Goal: Task Accomplishment & Management: Use online tool/utility

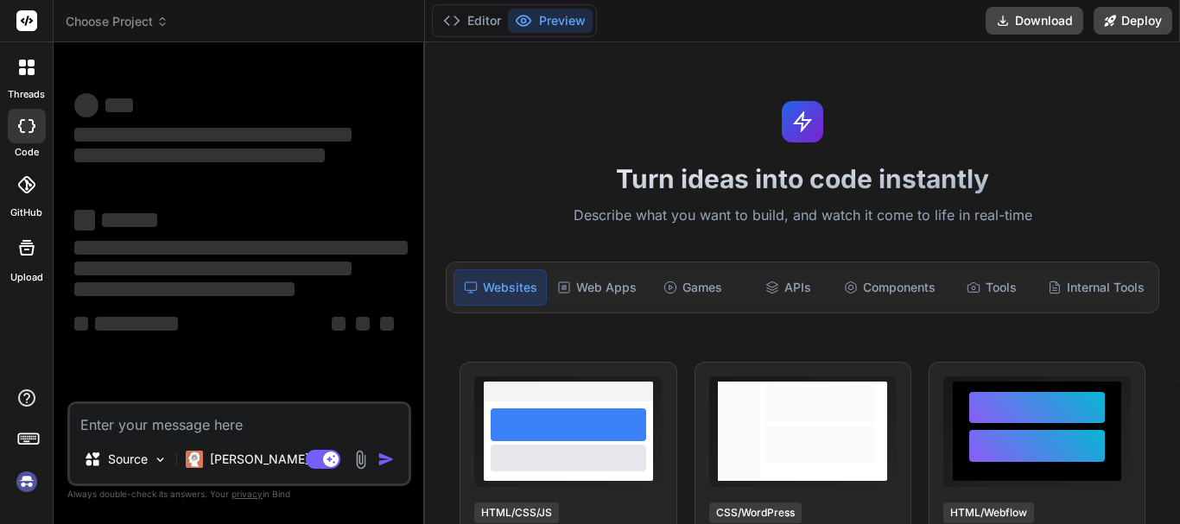
click at [105, 424] on textarea at bounding box center [239, 419] width 339 height 31
type textarea "x"
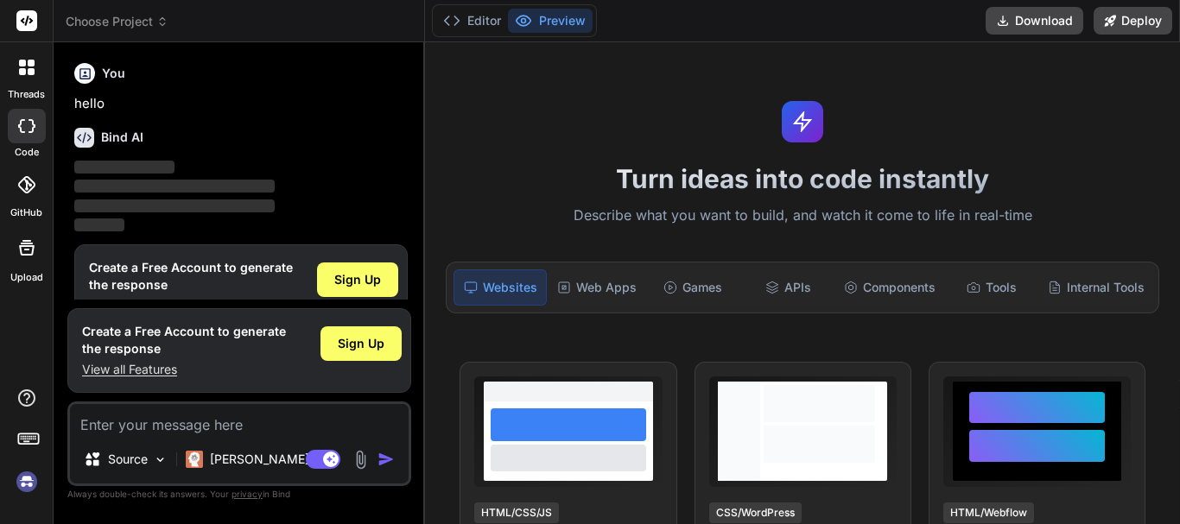
scroll to position [38, 0]
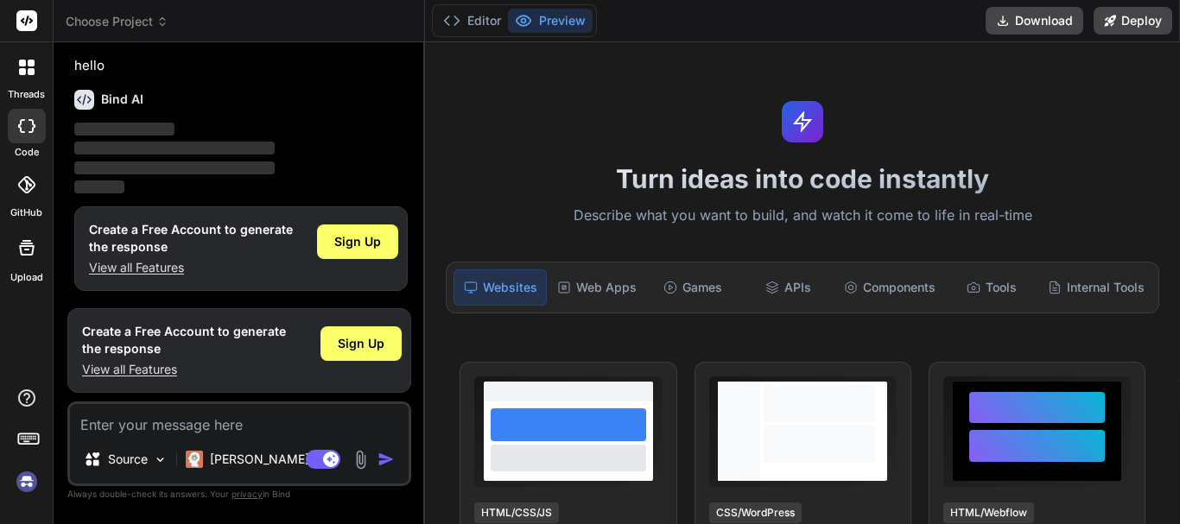
click at [146, 426] on textarea at bounding box center [239, 419] width 339 height 31
paste textarea "if (!empty($postdata['startDate']) && !empty($postdata['endDate'])) { $query->w…"
type textarea "if (!empty($postdata['startDate']) && !empty($postdata['endDate'])) { $query->w…"
type textarea "x"
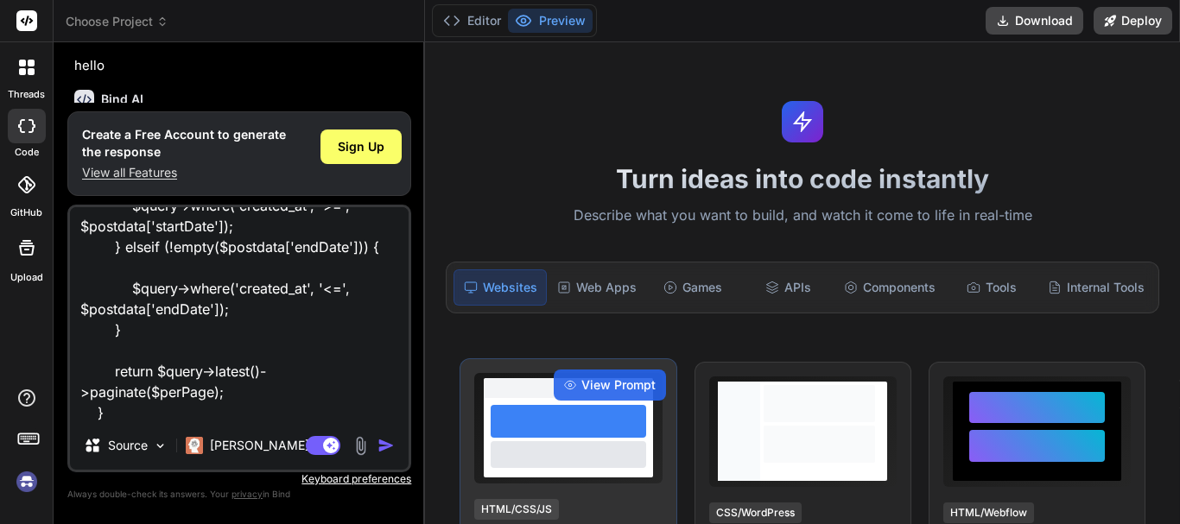
type textarea "if (!empty($postdata['startDate']) && !empty($postdata['endDate'])) { $query->w…"
type textarea "x"
type textarea "if (!empty($postdata['startDate']) && !empty($postdata['endDate'])) { $query->w…"
type textarea "x"
type textarea "if (!empty($postdata['startDate']) && !empty($postdata['endDate'])) { $query->w…"
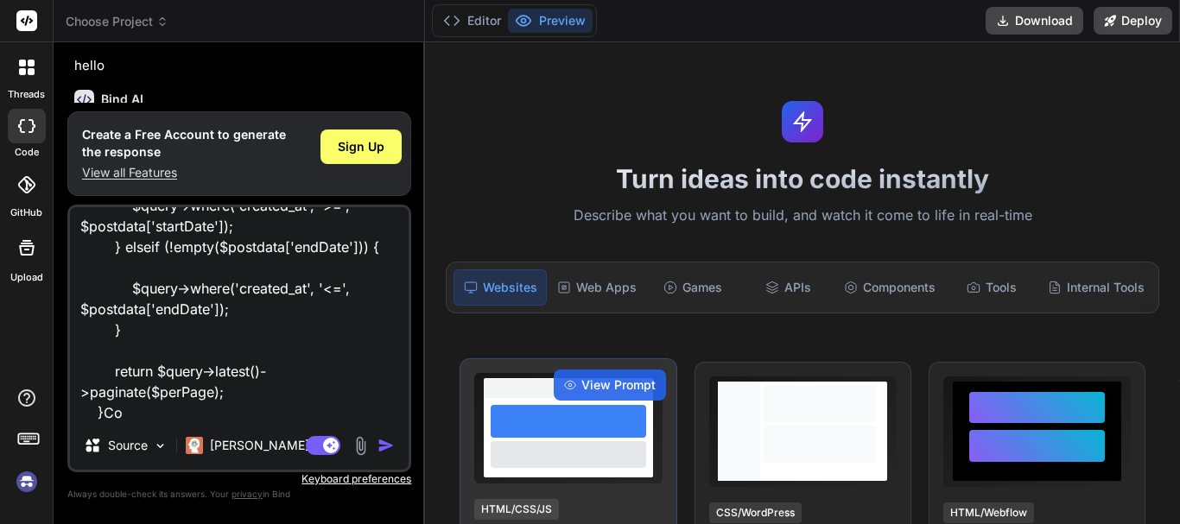
type textarea "x"
type textarea "if (!empty($postdata['startDate']) && !empty($postdata['endDate'])) { $query->w…"
type textarea "x"
type textarea "if (!empty($postdata['startDate']) && !empty($postdata['endDate'])) { $query->w…"
type textarea "x"
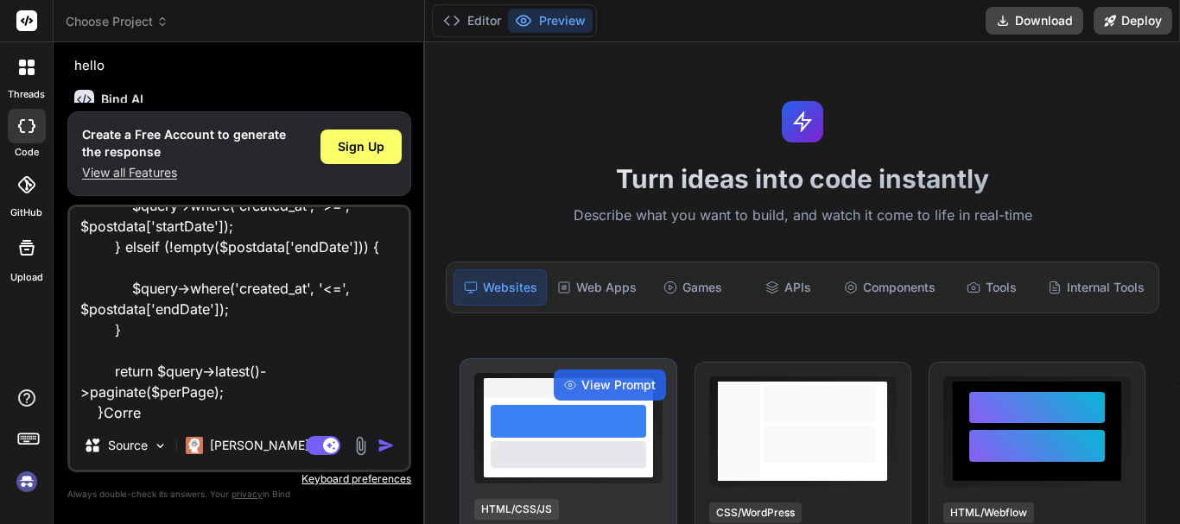
type textarea "if (!empty($postdata['startDate']) && !empty($postdata['endDate'])) { $query->w…"
type textarea "x"
type textarea "if (!empty($postdata['startDate']) && !empty($postdata['endDate'])) { $query->w…"
type textarea "x"
type textarea "if (!empty($postdata['startDate']) && !empty($postdata['endDate'])) { $query->w…"
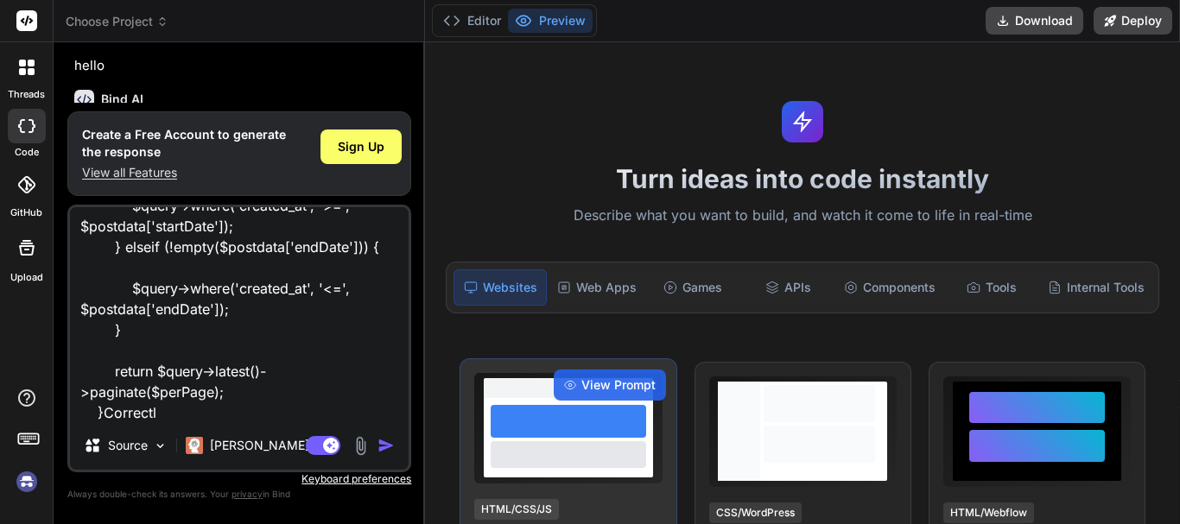
type textarea "x"
type textarea "if (!empty($postdata['startDate']) && !empty($postdata['endDate'])) { $query->w…"
type textarea "x"
type textarea "if (!empty($postdata['startDate']) && !empty($postdata['endDate'])) { $query->w…"
type textarea "x"
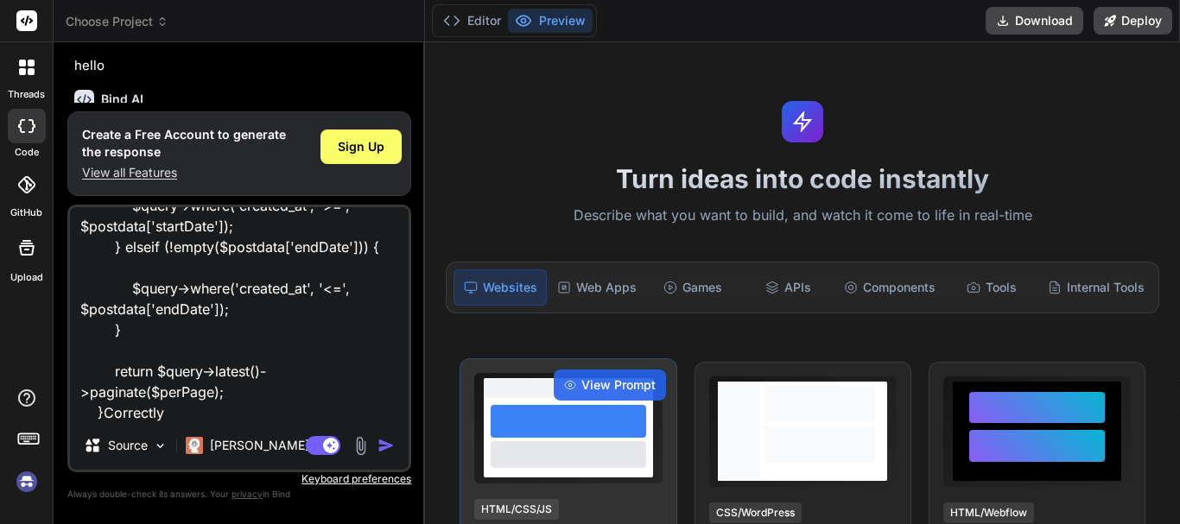
type textarea "if (!empty($postdata['startDate']) && !empty($postdata['endDate'])) { $query->w…"
type textarea "x"
type textarea "if (!empty($postdata['startDate']) && !empty($postdata['endDate'])) { $query->w…"
type textarea "x"
type textarea "if (!empty($postdata['startDate']) && !empty($postdata['endDate'])) { $query->w…"
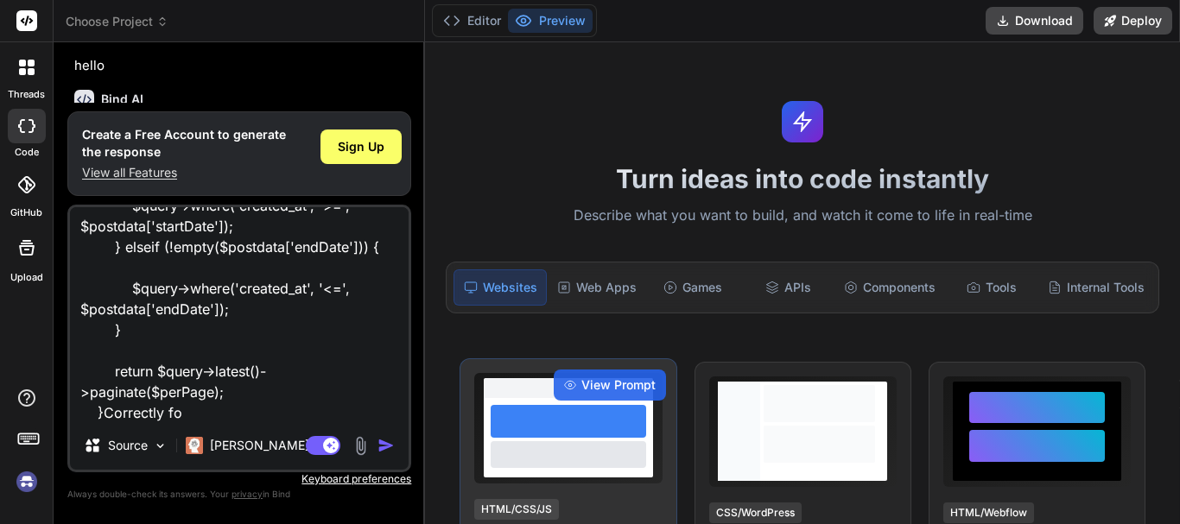
type textarea "x"
type textarea "if (!empty($postdata['startDate']) && !empty($postdata['endDate'])) { $query->w…"
type textarea "x"
type textarea "if (!empty($postdata['startDate']) && !empty($postdata['endDate'])) { $query->w…"
type textarea "x"
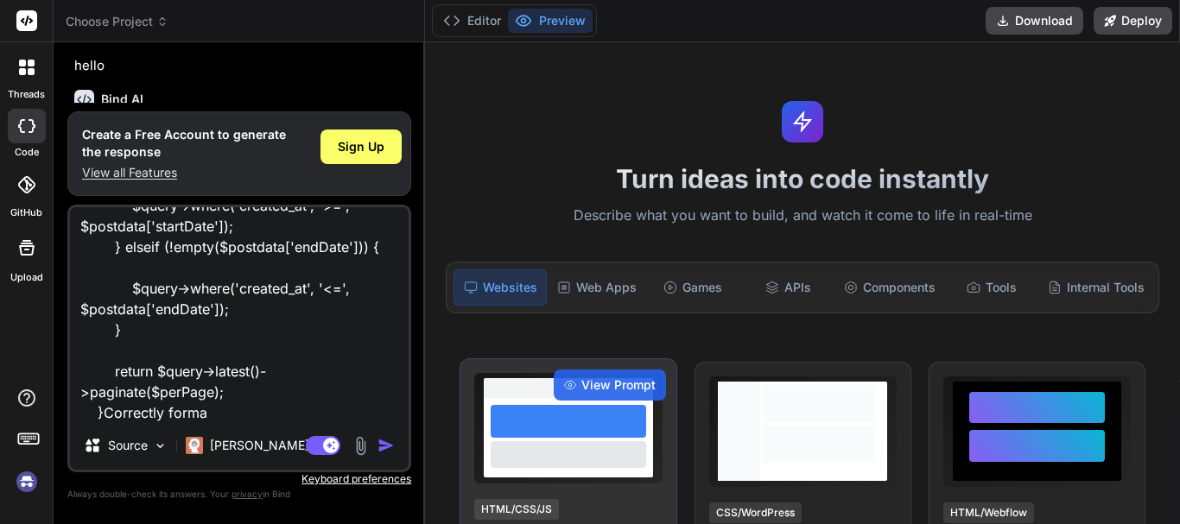
type textarea "if (!empty($postdata['startDate']) && !empty($postdata['endDate'])) { $query->w…"
type textarea "x"
type textarea "if (!empty($postdata['startDate']) && !empty($postdata['endDate'])) { $query->w…"
type textarea "x"
type textarea "if (!empty($postdata['startDate']) && !empty($postdata['endDate'])) { $query->w…"
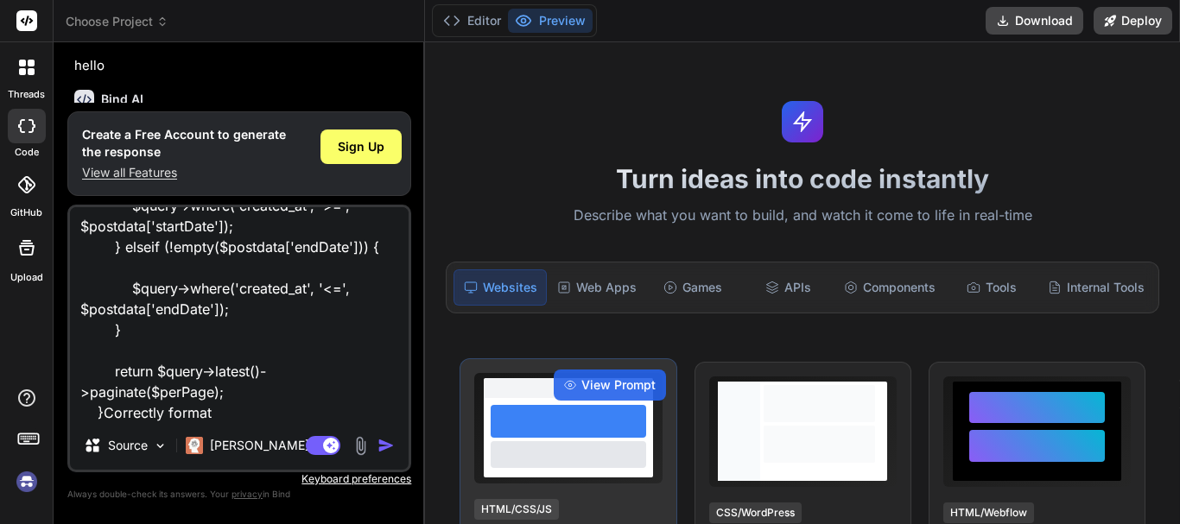
type textarea "x"
type textarea "if (!empty($postdata['startDate']) && !empty($postdata['endDate'])) { $query->w…"
type textarea "x"
type textarea "if (!empty($postdata['startDate']) && !empty($postdata['endDate'])) { $query->w…"
type textarea "x"
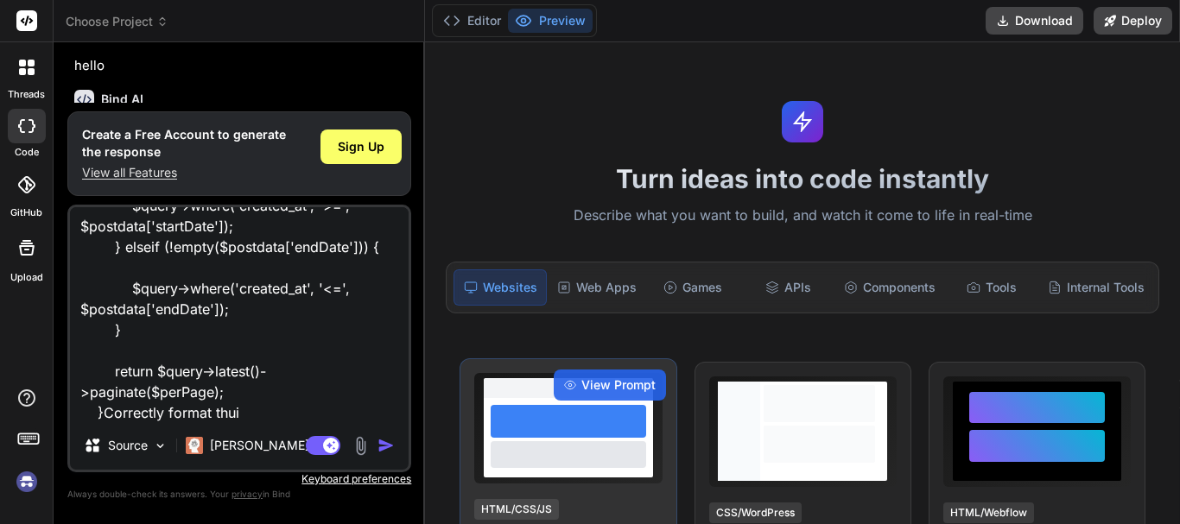
type textarea "if (!empty($postdata['startDate']) && !empty($postdata['endDate'])) { $query->w…"
type textarea "x"
type textarea "if (!empty($postdata['startDate']) && !empty($postdata['endDate'])) { $query->w…"
type textarea "x"
type textarea "if (!empty($postdata['startDate']) && !empty($postdata['endDate'])) { $query->w…"
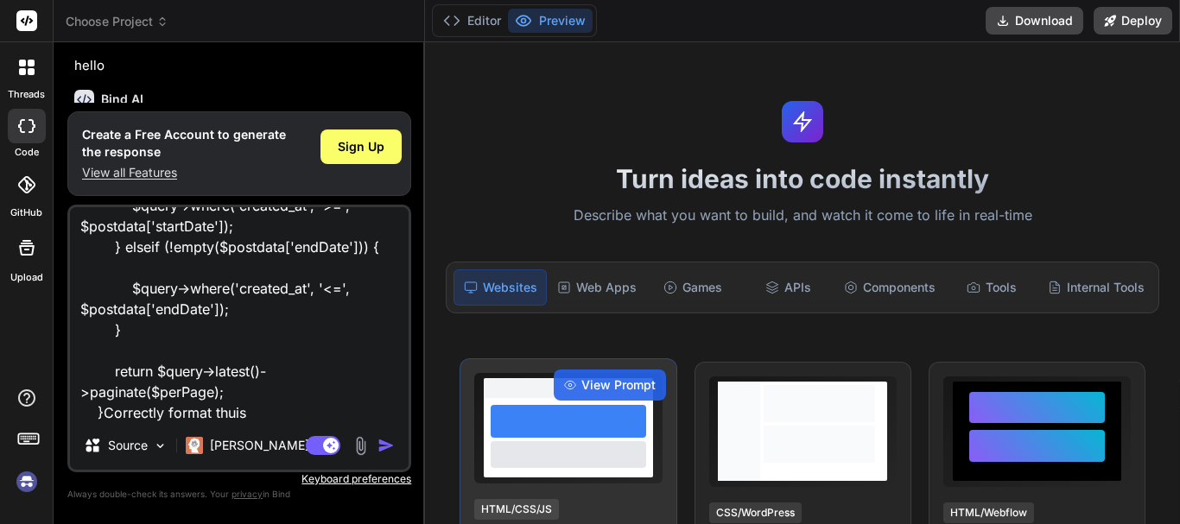
type textarea "x"
type textarea "if (!empty($postdata['startDate']) && !empty($postdata['endDate'])) { $query->w…"
type textarea "x"
type textarea "if (!empty($postdata['startDate']) && !empty($postdata['endDate'])) { $query->w…"
type textarea "x"
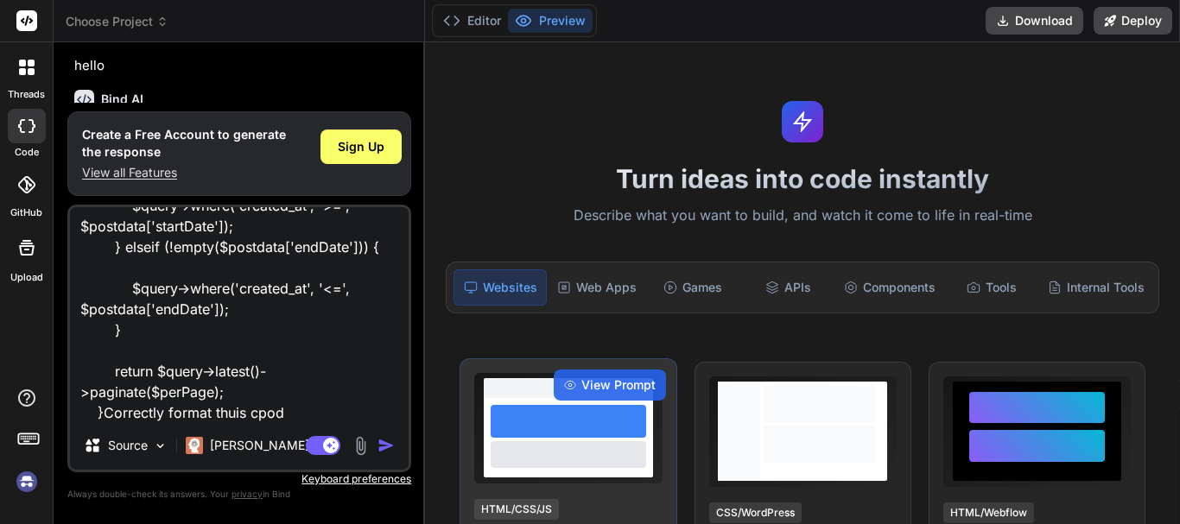
type textarea "if (!empty($postdata['startDate']) && !empty($postdata['endDate'])) { $query->w…"
type textarea "x"
type textarea "if (!empty($postdata['startDate']) && !empty($postdata['endDate'])) { $query->w…"
type textarea "x"
type textarea "if (!empty($postdata['startDate']) && !empty($postdata['endDate'])) { $query->w…"
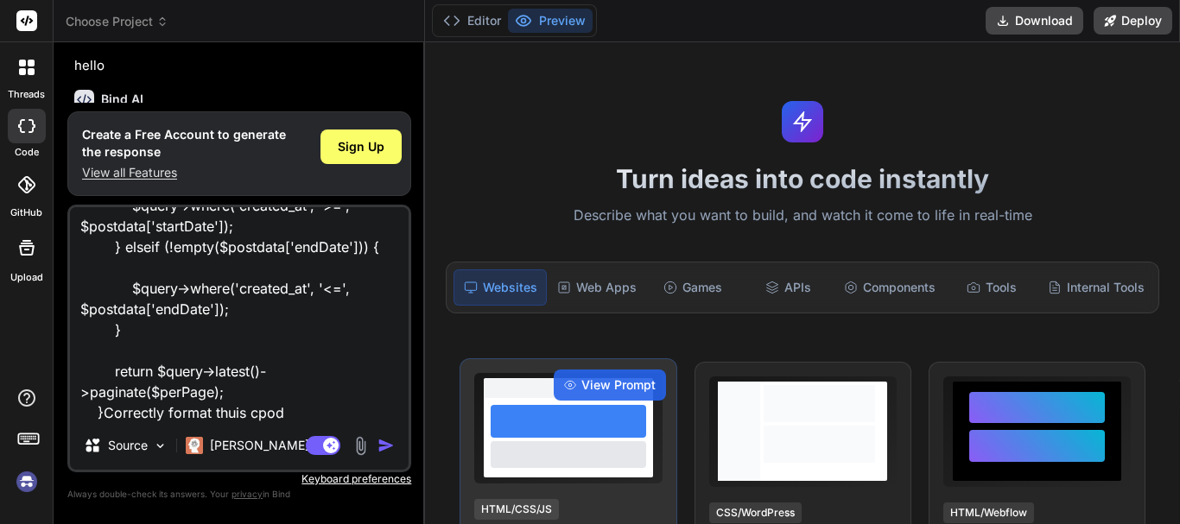
type textarea "x"
type textarea "if (!empty($postdata['startDate']) && !empty($postdata['endDate'])) { $query->w…"
type textarea "x"
type textarea "if (!empty($postdata['startDate']) && !empty($postdata['endDate'])) { $query->w…"
type textarea "x"
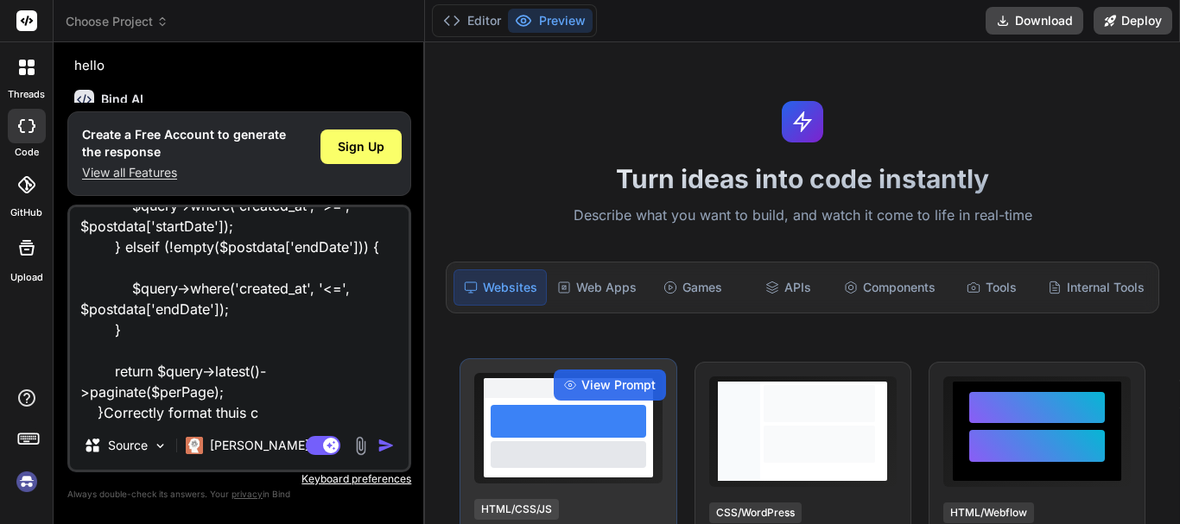
type textarea "if (!empty($postdata['startDate']) && !empty($postdata['endDate'])) { $query->w…"
type textarea "x"
type textarea "if (!empty($postdata['startDate']) && !empty($postdata['endDate'])) { $query->w…"
type textarea "x"
type textarea "if (!empty($postdata['startDate']) && !empty($postdata['endDate'])) { $query->w…"
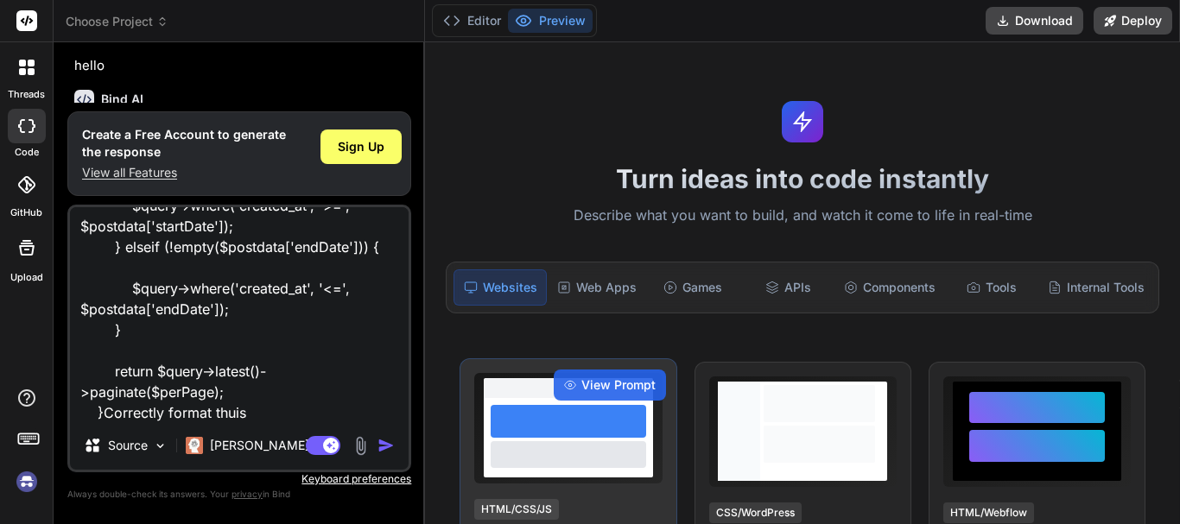
type textarea "x"
type textarea "if (!empty($postdata['startDate']) && !empty($postdata['endDate'])) { $query->w…"
type textarea "x"
type textarea "if (!empty($postdata['startDate']) && !empty($postdata['endDate'])) { $query->w…"
type textarea "x"
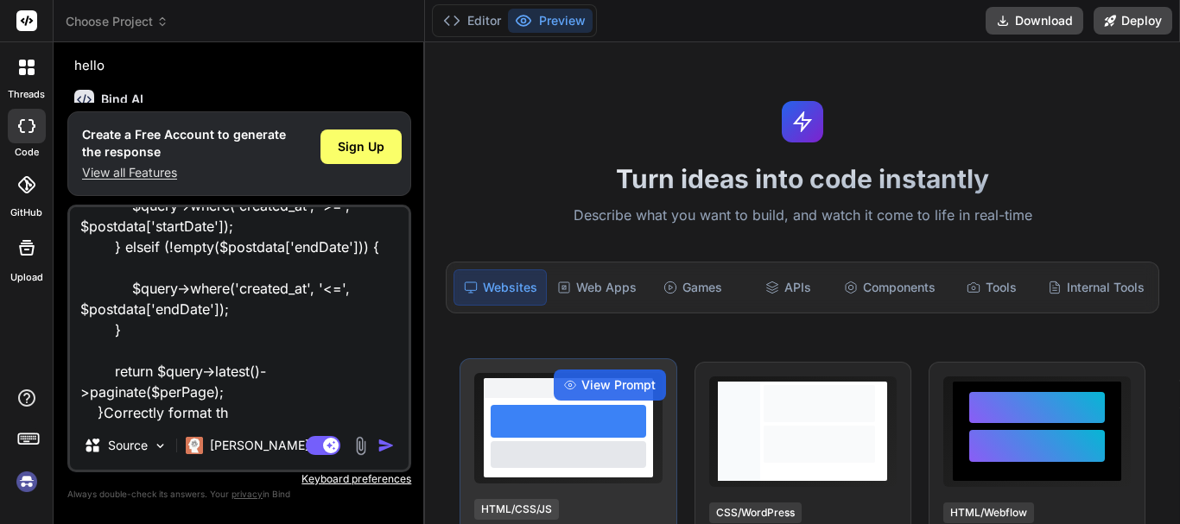
type textarea "if (!empty($postdata['startDate']) && !empty($postdata['endDate'])) { $query->w…"
type textarea "x"
type textarea "if (!empty($postdata['startDate']) && !empty($postdata['endDate'])) { $query->w…"
type textarea "x"
type textarea "if (!empty($postdata['startDate']) && !empty($postdata['endDate'])) { $query->w…"
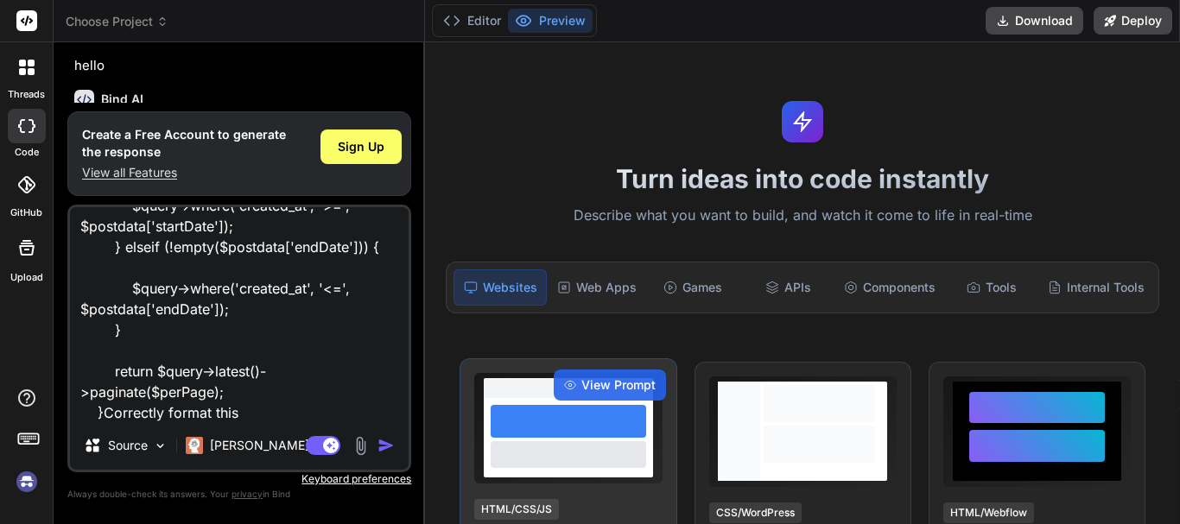
type textarea "x"
type textarea "if (!empty($postdata['startDate']) && !empty($postdata['endDate'])) { $query->w…"
type textarea "x"
type textarea "if (!empty($postdata['startDate']) && !empty($postdata['endDate'])) { $query->w…"
type textarea "x"
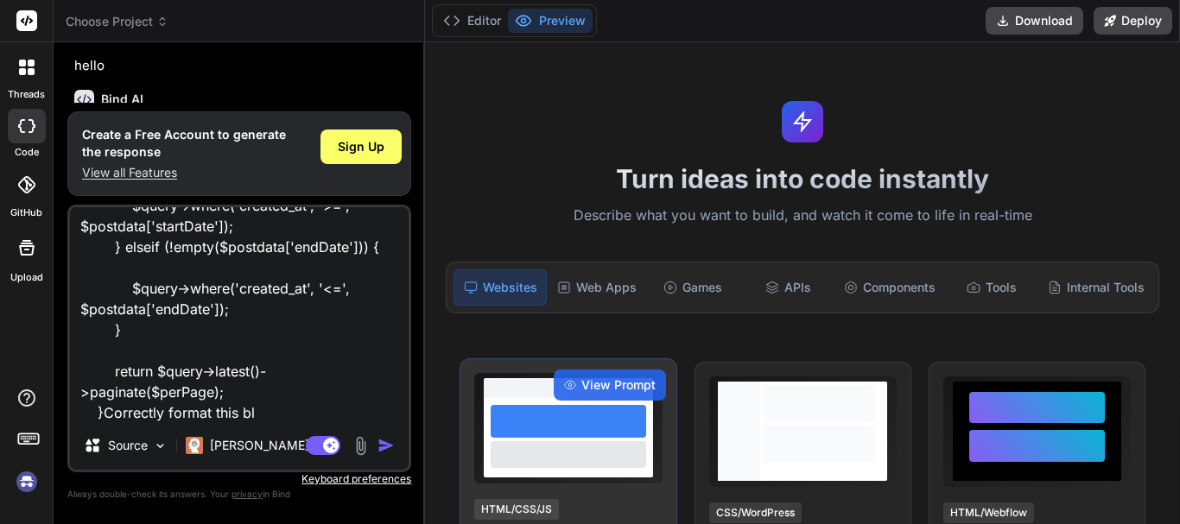
type textarea "if (!empty($postdata['startDate']) && !empty($postdata['endDate'])) { $query->w…"
type textarea "x"
type textarea "if (!empty($postdata['startDate']) && !empty($postdata['endDate'])) { $query->w…"
type textarea "x"
type textarea "if (!empty($postdata['startDate']) && !empty($postdata['endDate'])) { $query->w…"
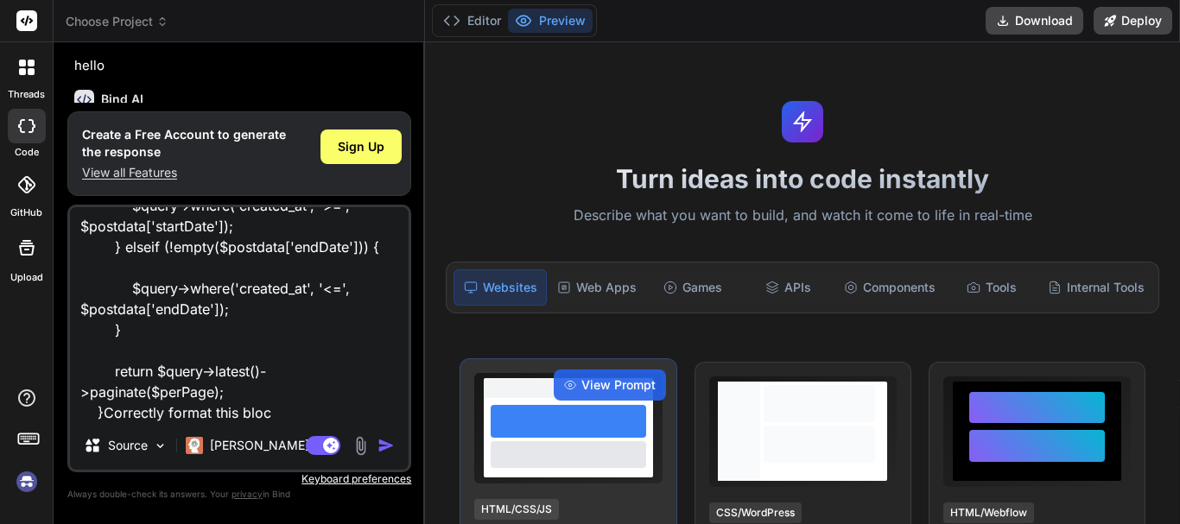
type textarea "x"
type textarea "if (!empty($postdata['startDate']) && !empty($postdata['endDate'])) { $query->w…"
type textarea "x"
type textarea "if (!empty($postdata['startDate']) && !empty($postdata['endDate'])) { $query->w…"
type textarea "x"
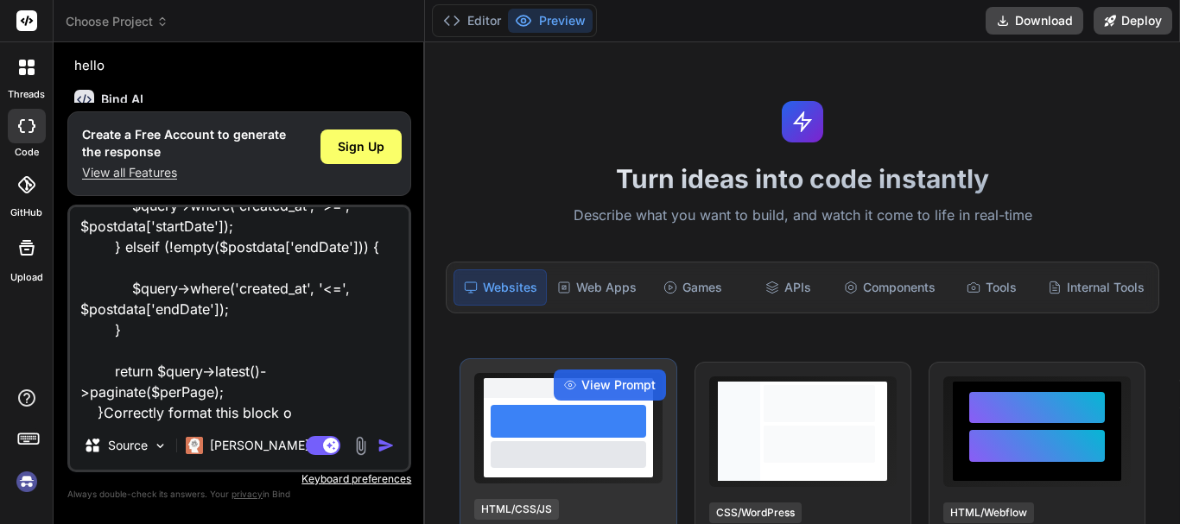
type textarea "if (!empty($postdata['startDate']) && !empty($postdata['endDate'])) { $query->w…"
type textarea "x"
type textarea "if (!empty($postdata['startDate']) && !empty($postdata['endDate'])) { $query->w…"
type textarea "x"
type textarea "if (!empty($postdata['startDate']) && !empty($postdata['endDate'])) { $query->w…"
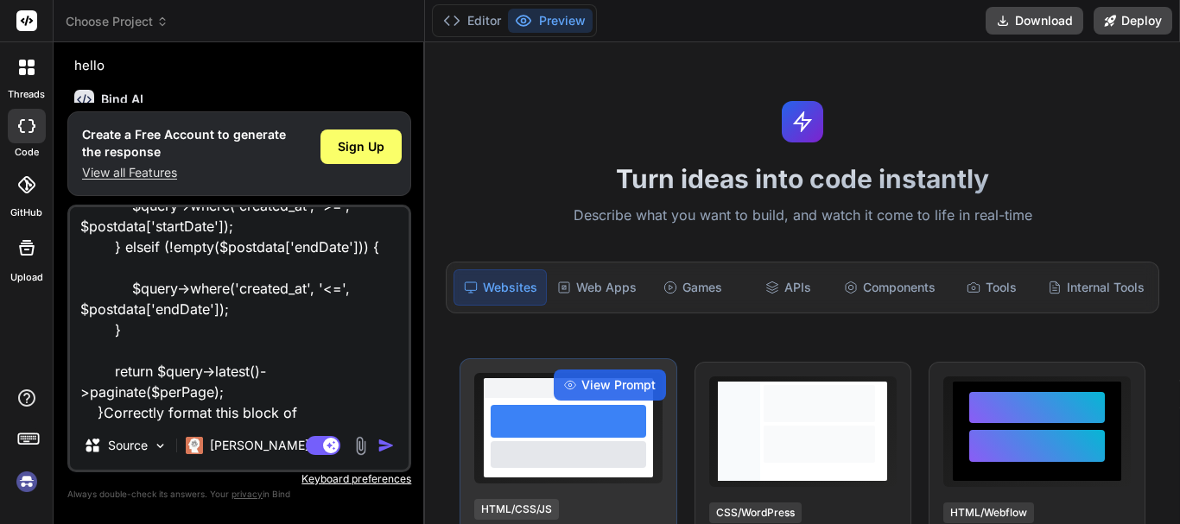
type textarea "x"
type textarea "if (!empty($postdata['startDate']) && !empty($postdata['endDate'])) { $query->w…"
type textarea "x"
type textarea "if (!empty($postdata['startDate']) && !empty($postdata['endDate'])) { $query->w…"
type textarea "x"
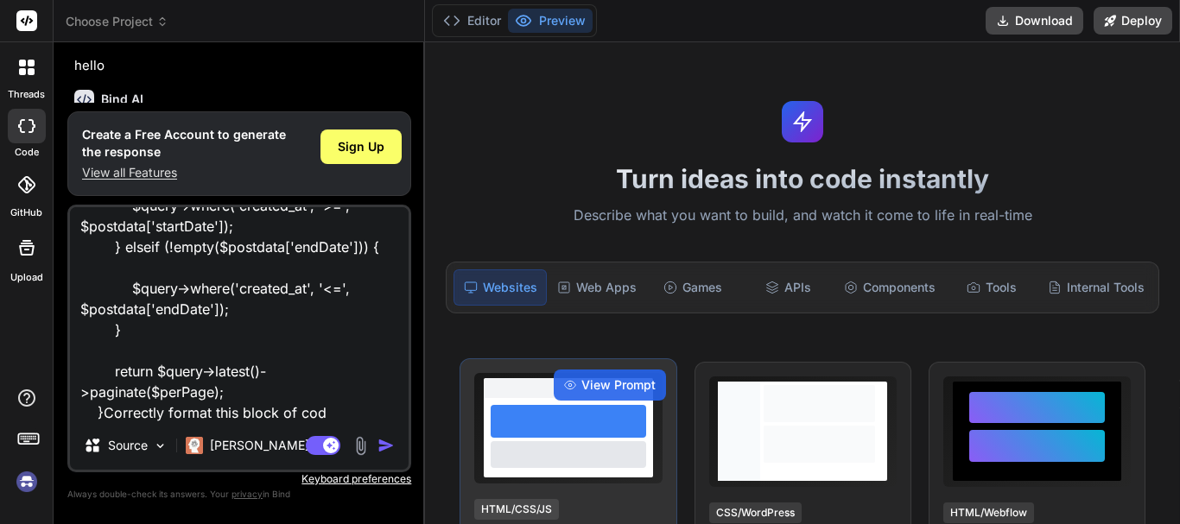
type textarea "if (!empty($postdata['startDate']) && !empty($postdata['endDate'])) { $query->w…"
type textarea "x"
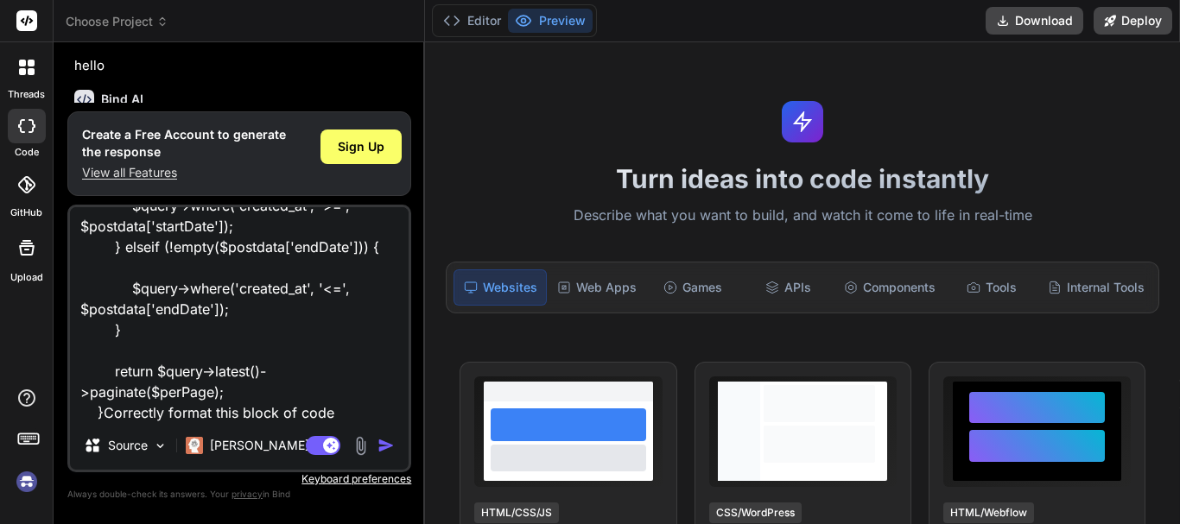
type textarea "if (!empty($postdata['startDate']) && !empty($postdata['endDate'])) { $query->w…"
click at [391, 437] on img "button" at bounding box center [386, 445] width 17 height 17
click at [382, 451] on img "button" at bounding box center [386, 445] width 17 height 17
click at [383, 443] on img "button" at bounding box center [386, 445] width 17 height 17
click at [354, 151] on span "Sign Up" at bounding box center [361, 146] width 47 height 17
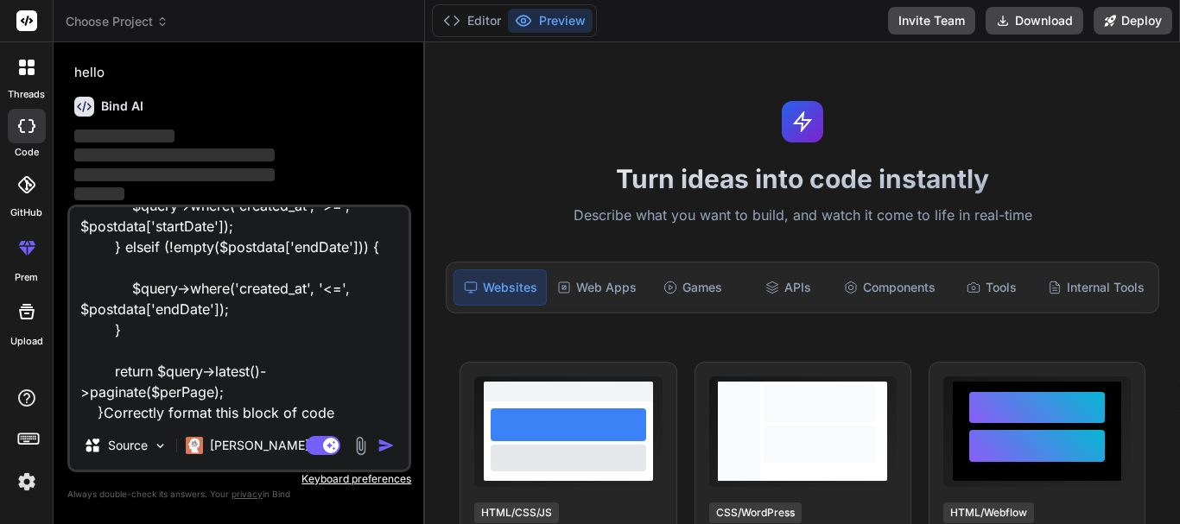
scroll to position [0, 0]
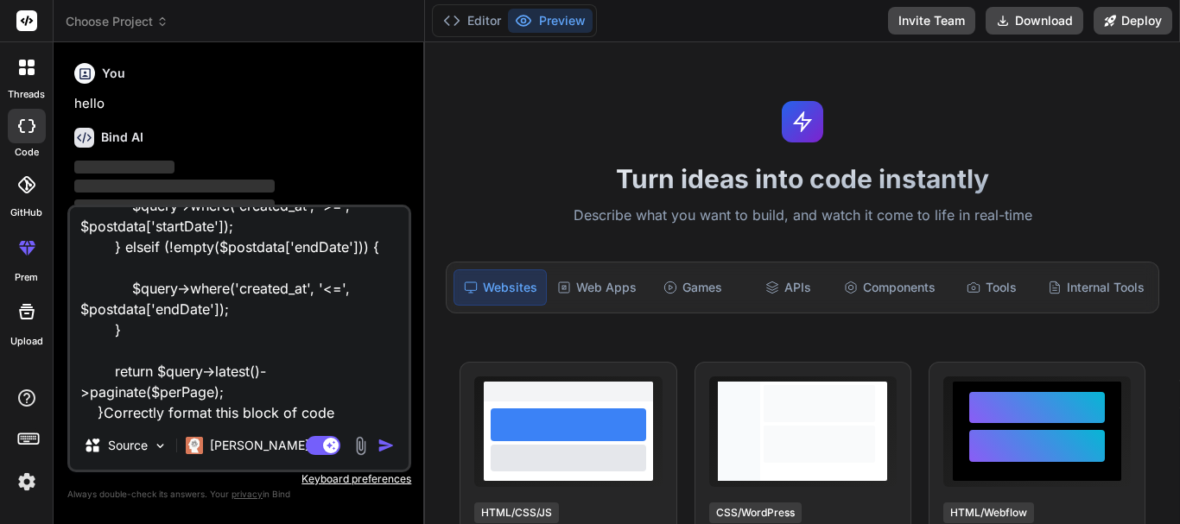
click at [386, 444] on img "button" at bounding box center [386, 445] width 17 height 17
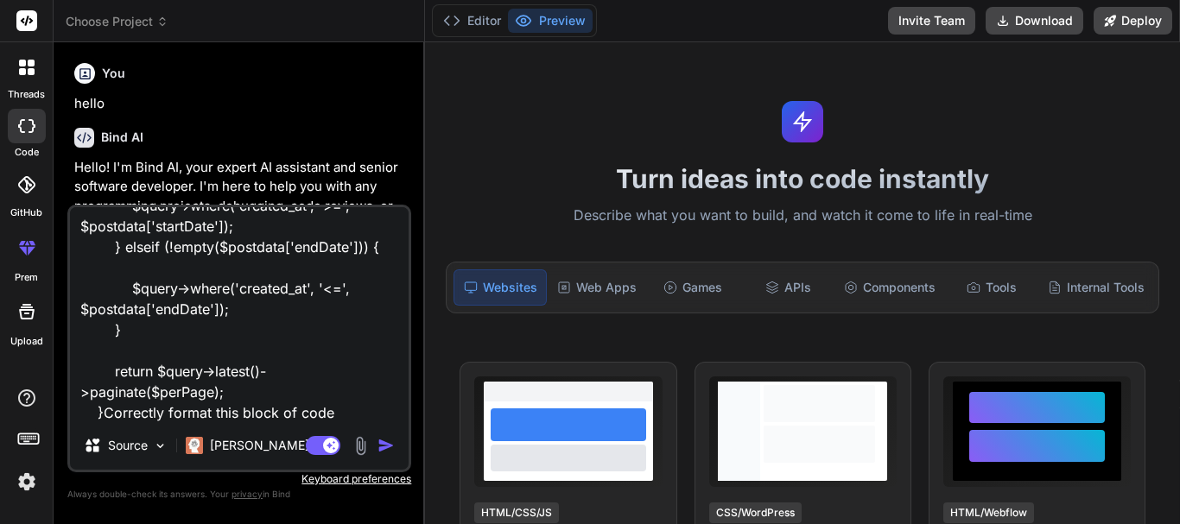
click at [380, 446] on img "button" at bounding box center [386, 445] width 17 height 17
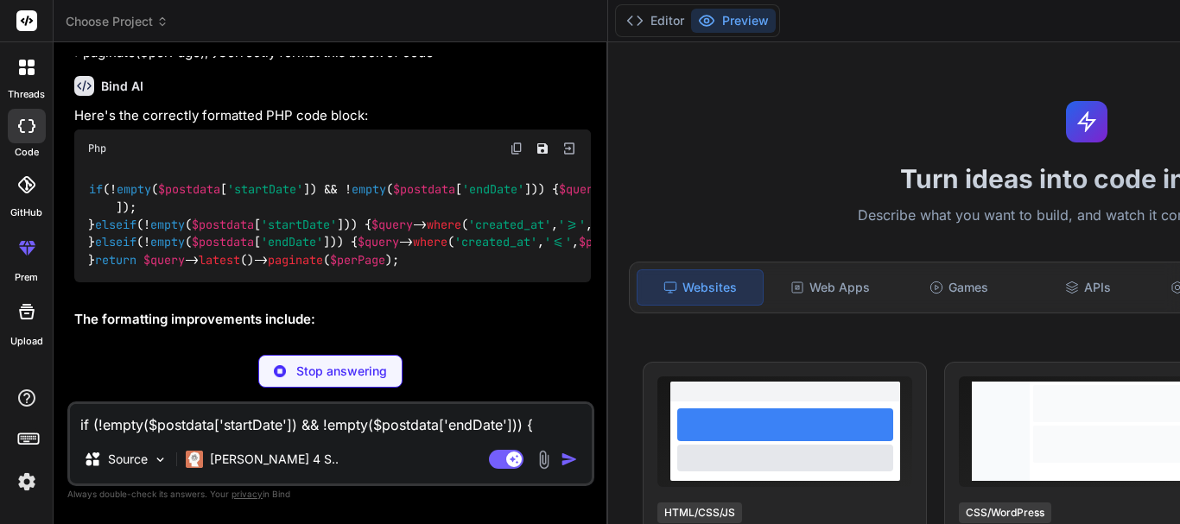
scroll to position [446, 0]
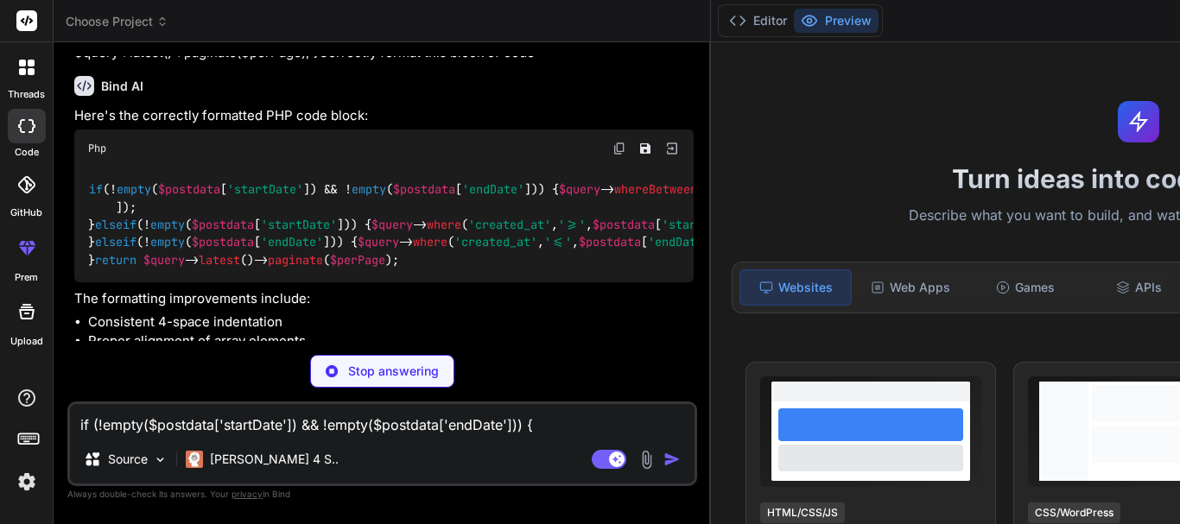
drag, startPoint x: 425, startPoint y: 140, endPoint x: 513, endPoint y: 136, distance: 88.2
click at [513, 136] on div "Bind AI Web Search Created with Pixso. Code Generator You hello Bind AI Hello! …" at bounding box center [382, 283] width 657 height 482
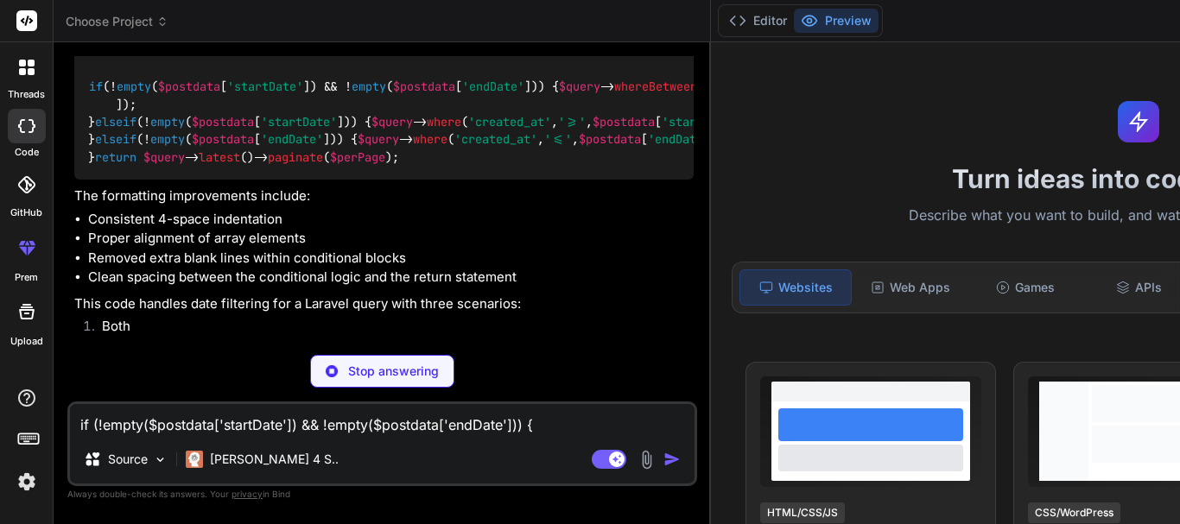
scroll to position [619, 0]
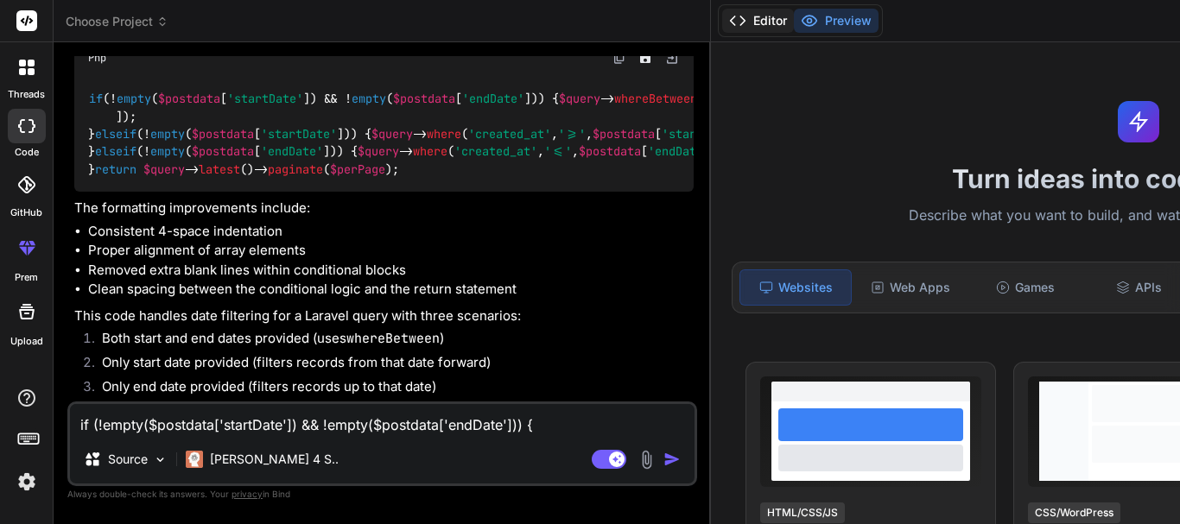
click at [722, 22] on button "Editor" at bounding box center [758, 21] width 72 height 24
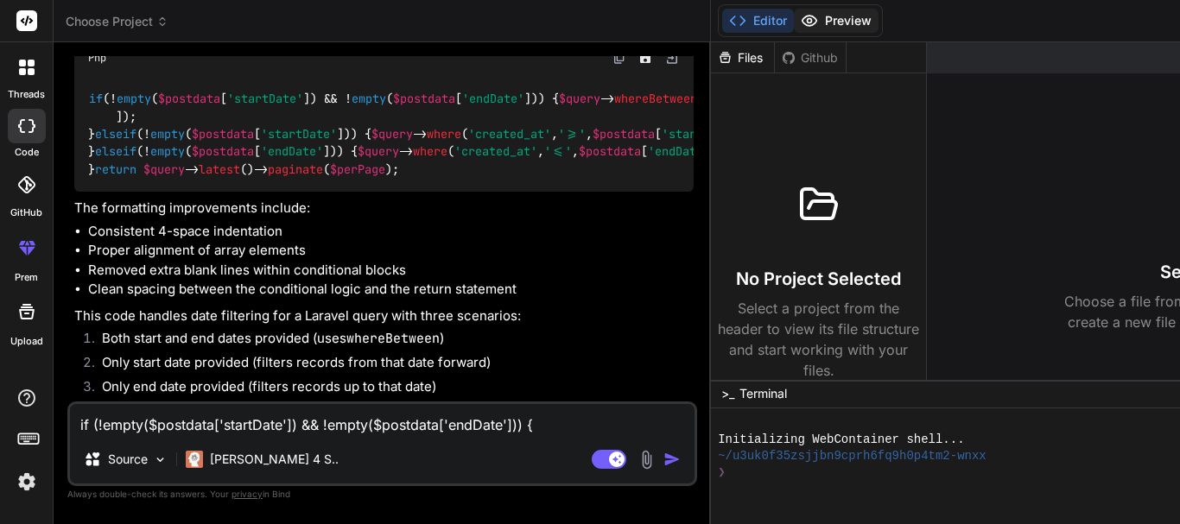
click at [794, 16] on button "Preview" at bounding box center [836, 21] width 85 height 24
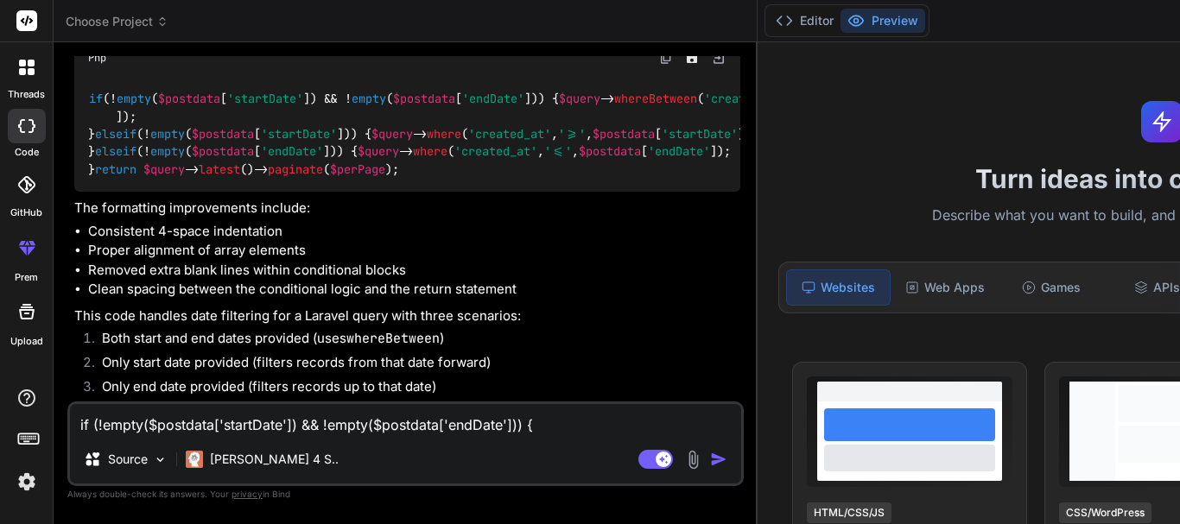
type textarea "x"
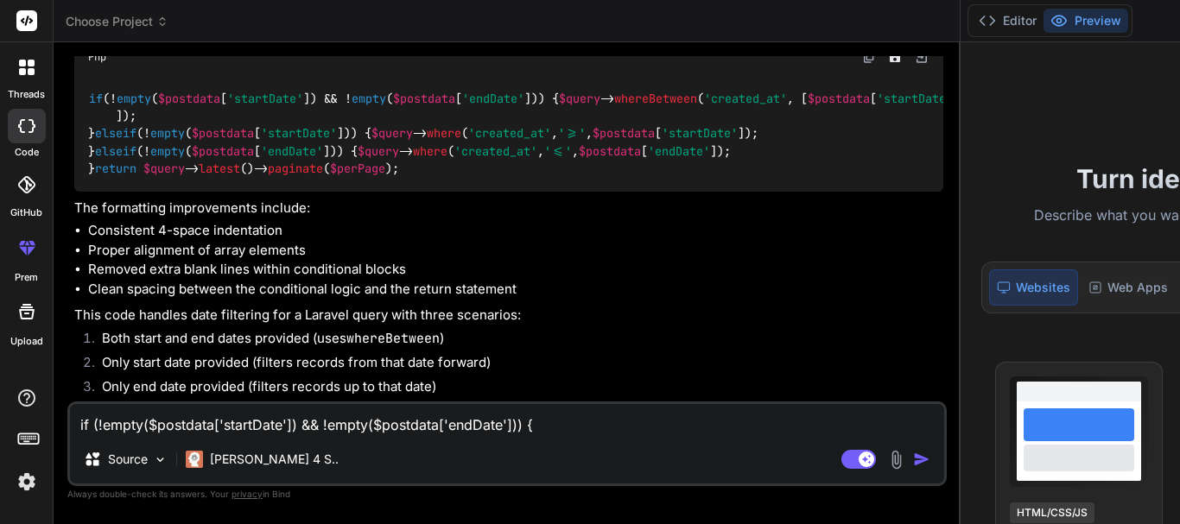
scroll to position [561, 0]
drag, startPoint x: 542, startPoint y: 108, endPoint x: 1179, endPoint y: 120, distance: 637.7
click at [1179, 120] on div "Choose Project Created with Pixso. Bind AI Web Search Created with Pixso. Code …" at bounding box center [810, 262] width 1512 height 524
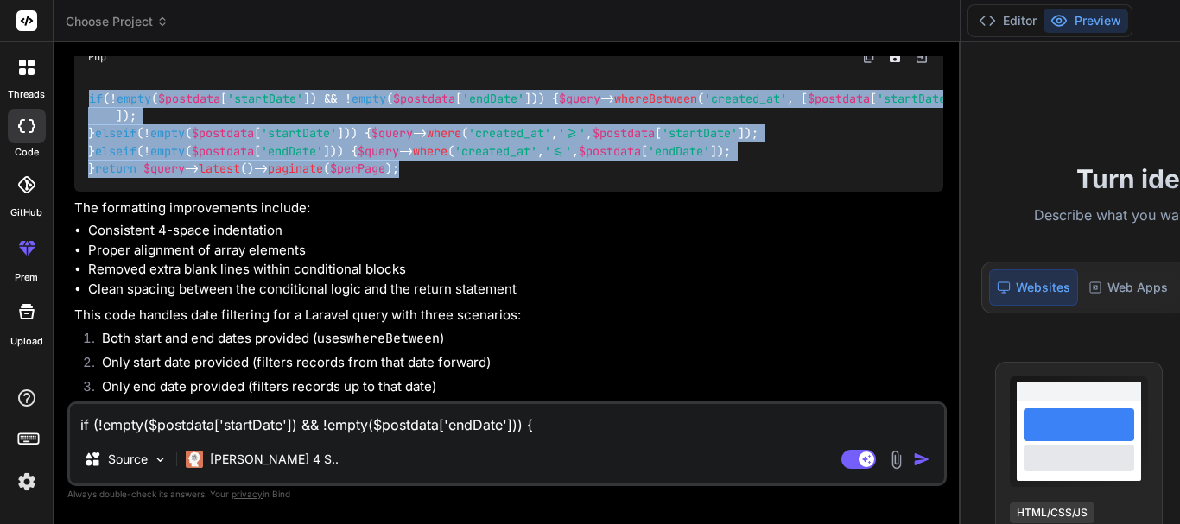
drag, startPoint x: 84, startPoint y: 152, endPoint x: 403, endPoint y: 269, distance: 340.2
click at [403, 192] on div "if (! empty ( $postdata [ 'startDate' ]) && ! empty ( $postdata [ 'endDate' ]))…" at bounding box center [508, 134] width 869 height 116
copy code "if (! empty ( $postdata [ 'startDate' ]) && ! empty ( $postdata [ 'endDate' ]))…"
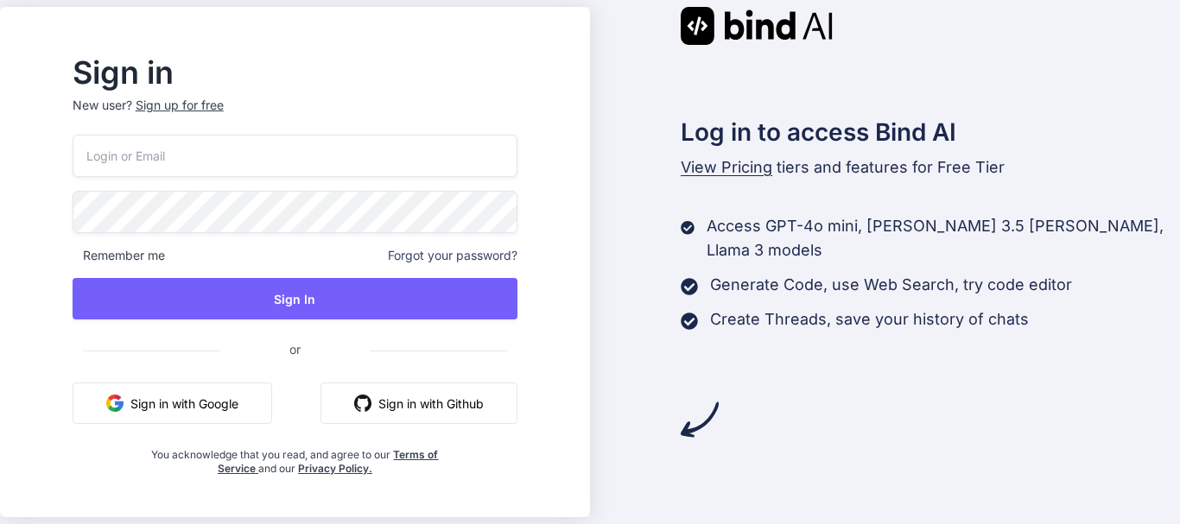
click at [185, 148] on input "email" at bounding box center [295, 156] width 445 height 42
paste input "hwljzon726@novamails.my"
type input "hwljzon726@novamails.my"
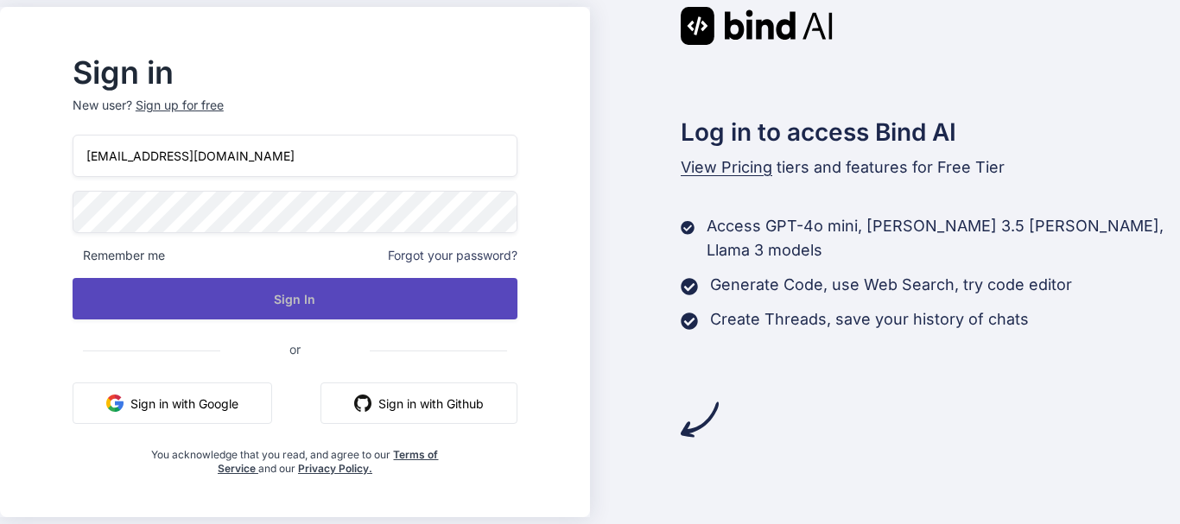
click at [251, 294] on button "Sign In" at bounding box center [295, 298] width 445 height 41
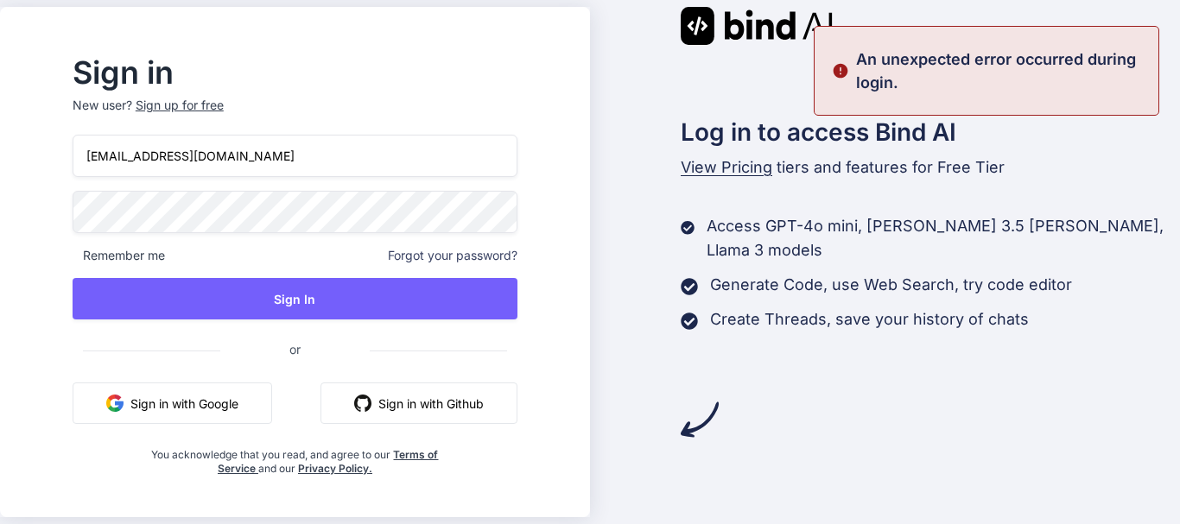
click at [224, 108] on div "Sign up for free" at bounding box center [180, 105] width 88 height 17
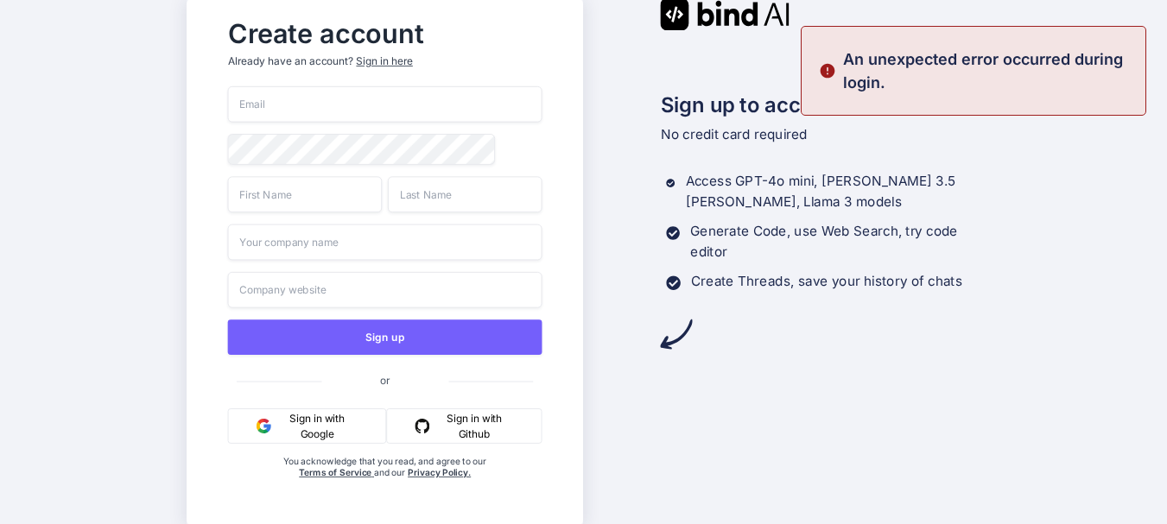
click at [287, 101] on input "email" at bounding box center [385, 104] width 314 height 36
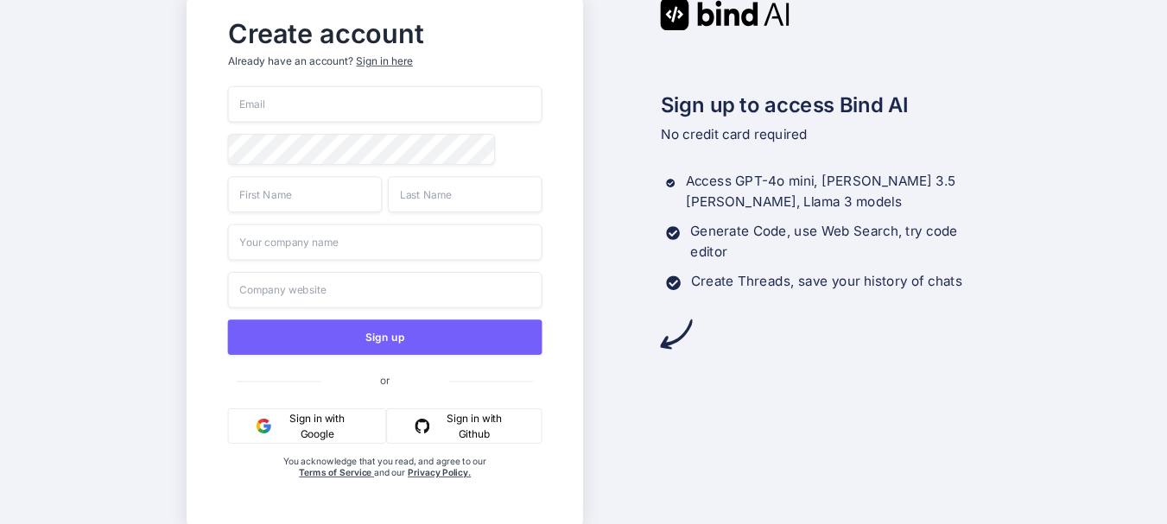
paste input "hwljzon726@novamails.my"
type input "hwljzon726@novamails.my"
click at [263, 193] on input "text" at bounding box center [305, 194] width 155 height 36
type input "aaaa"
click at [417, 193] on input "text" at bounding box center [465, 194] width 155 height 36
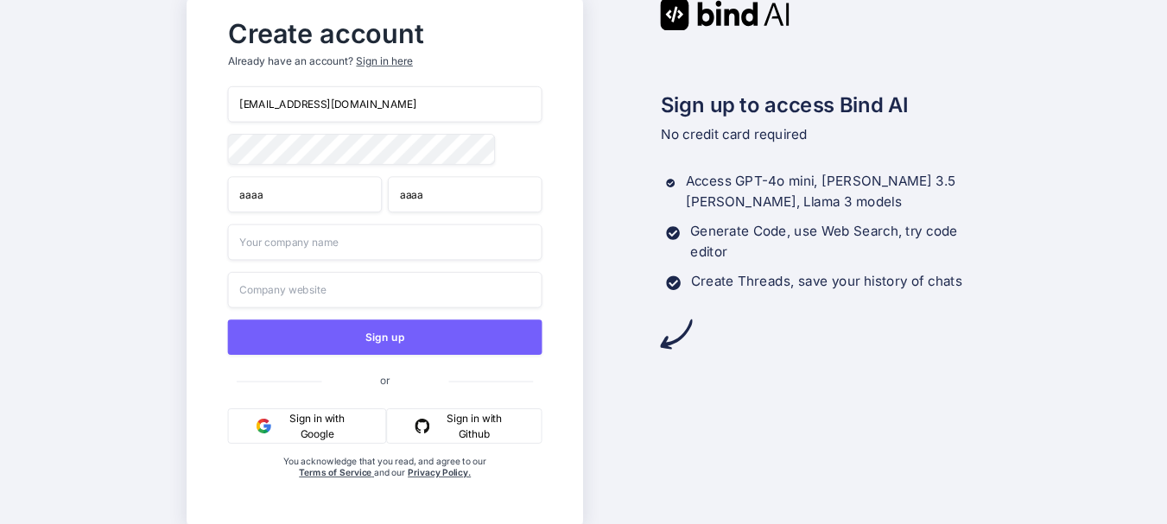
type input "aaaa"
click at [336, 248] on input "text" at bounding box center [385, 243] width 314 height 36
type input "aaaa"
click at [295, 292] on input "text" at bounding box center [385, 290] width 314 height 36
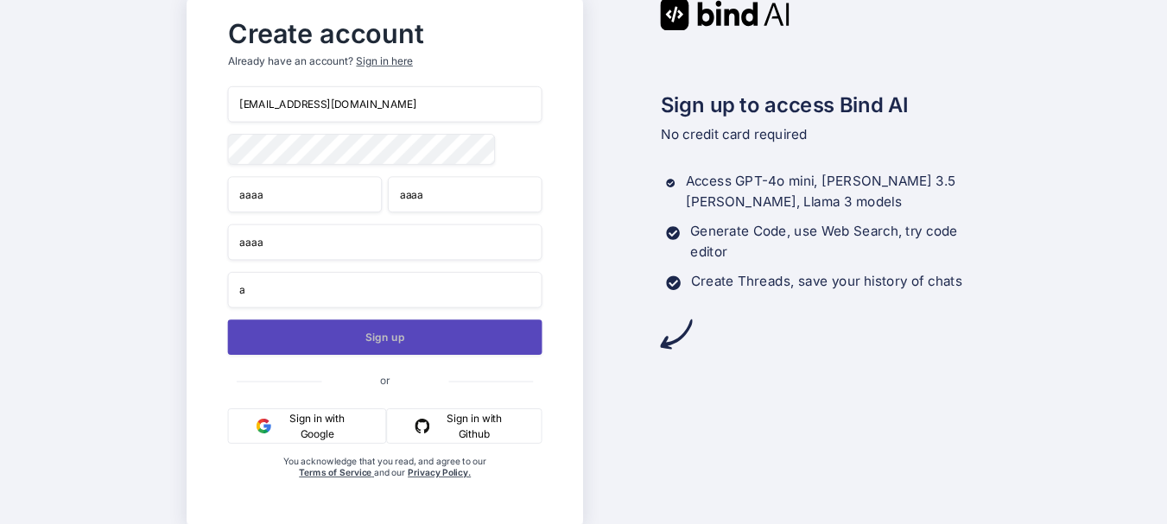
type input "a"
click at [345, 346] on button "Sign up" at bounding box center [385, 337] width 314 height 35
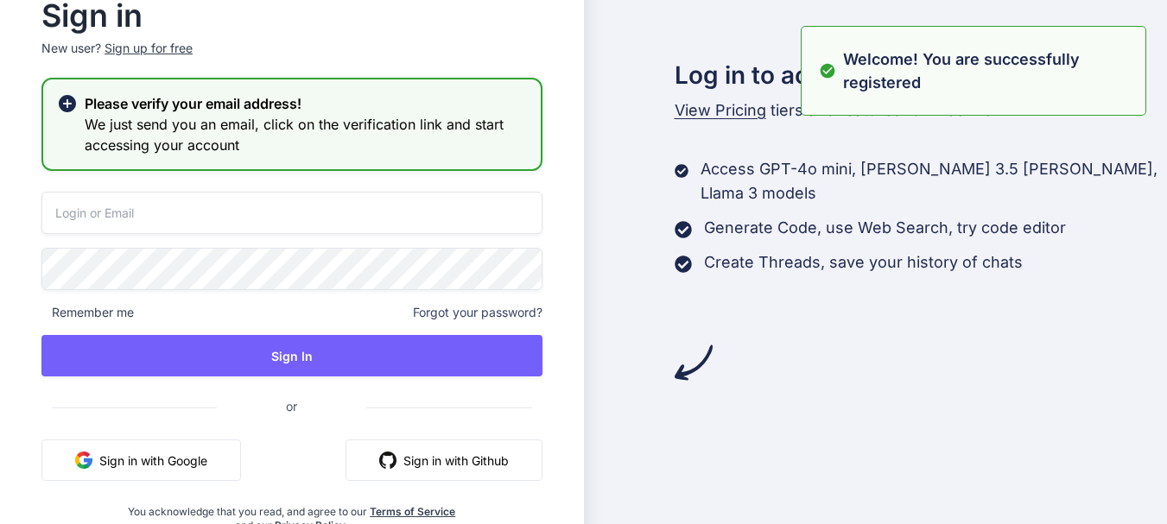
click at [203, 213] on input "email" at bounding box center [291, 213] width 501 height 42
paste input "hwljzon726@novamails.my"
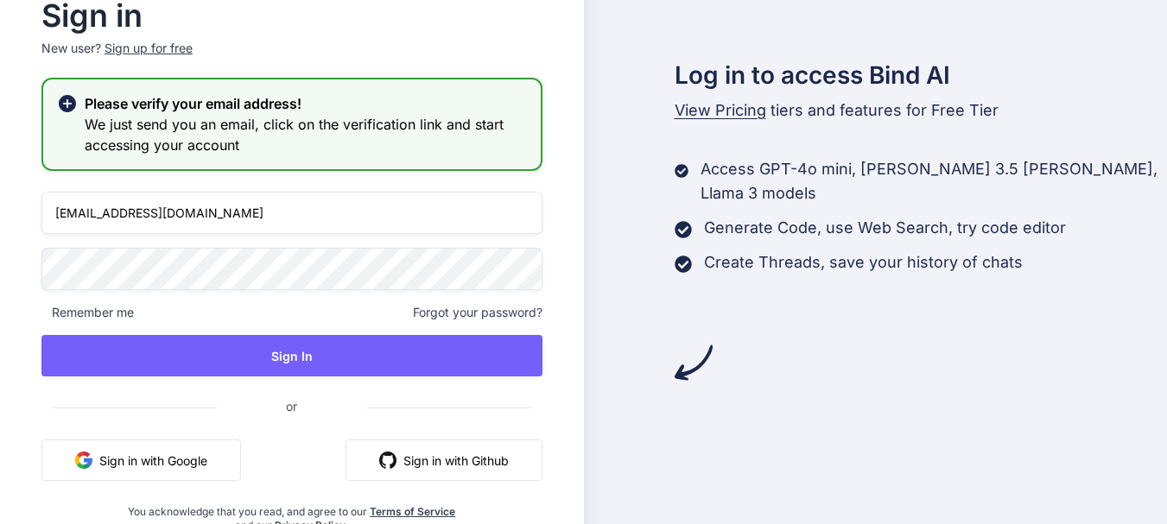
type input "hwljzon726@novamails.my"
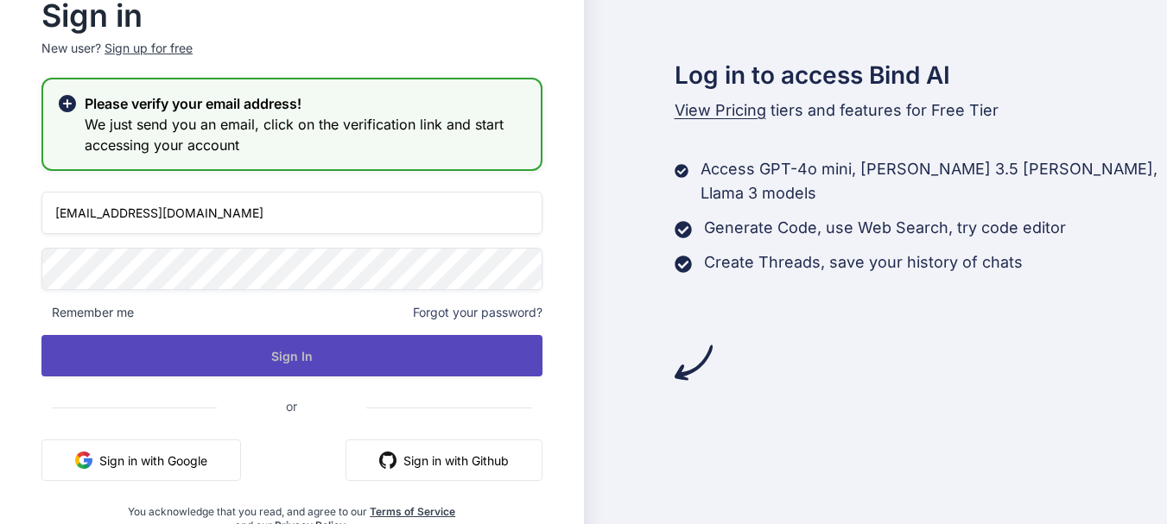
click at [305, 352] on button "Sign In" at bounding box center [291, 355] width 501 height 41
click at [303, 359] on button "Sign In" at bounding box center [291, 355] width 501 height 41
